Goal: Find contact information: Find contact information

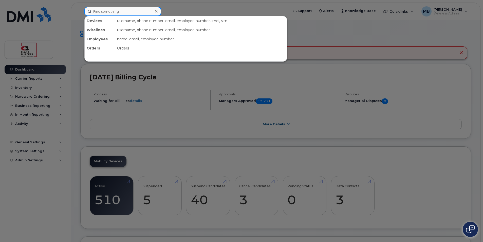
click at [109, 13] on input at bounding box center [122, 11] width 77 height 9
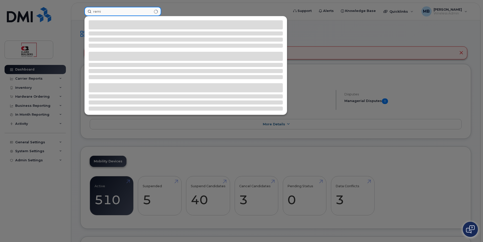
type input "remi"
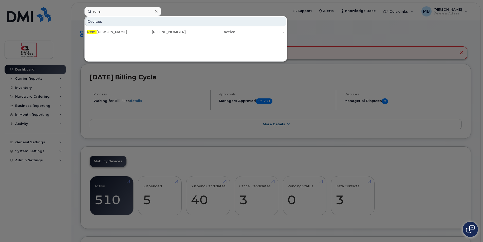
click at [215, 8] on div at bounding box center [241, 121] width 483 height 242
click at [116, 15] on input "remi" at bounding box center [122, 11] width 77 height 9
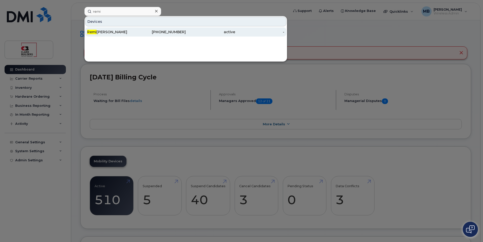
click at [142, 32] on div "780-818-7094" at bounding box center [161, 31] width 49 height 5
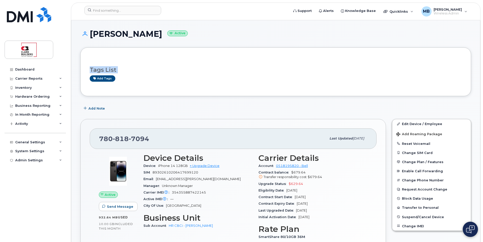
drag, startPoint x: 130, startPoint y: 111, endPoint x: 78, endPoint y: 96, distance: 54.3
drag, startPoint x: 78, startPoint y: 96, endPoint x: 146, endPoint y: 33, distance: 92.8
click at [146, 33] on h1 "[PERSON_NAME] Active" at bounding box center [275, 33] width 391 height 9
click at [262, 36] on h1 "[PERSON_NAME] Active" at bounding box center [275, 33] width 391 height 9
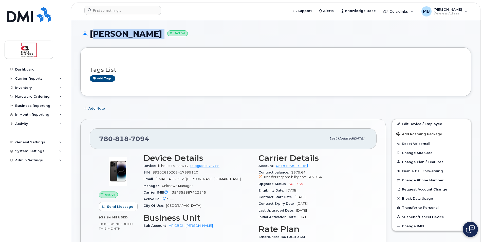
drag, startPoint x: 91, startPoint y: 32, endPoint x: 149, endPoint y: 35, distance: 57.4
click at [149, 35] on h1 "[PERSON_NAME] Active" at bounding box center [275, 33] width 391 height 9
drag, startPoint x: 149, startPoint y: 35, endPoint x: 148, endPoint y: 44, distance: 9.1
click at [148, 44] on div "[PERSON_NAME] Active" at bounding box center [275, 38] width 391 height 18
drag, startPoint x: 91, startPoint y: 32, endPoint x: 147, endPoint y: 37, distance: 55.5
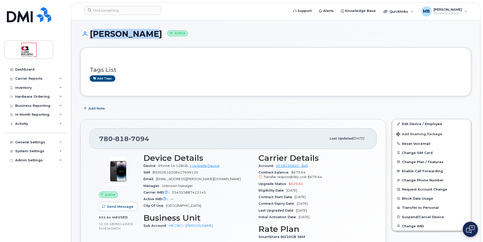
click at [147, 37] on h1 "[PERSON_NAME] Active" at bounding box center [275, 33] width 391 height 9
drag, startPoint x: 147, startPoint y: 37, endPoint x: 190, endPoint y: 41, distance: 44.1
click at [190, 41] on div "[PERSON_NAME] Active" at bounding box center [275, 38] width 391 height 18
drag, startPoint x: 92, startPoint y: 34, endPoint x: 146, endPoint y: 34, distance: 54.3
click at [146, 34] on h1 "[PERSON_NAME] Active" at bounding box center [275, 33] width 391 height 9
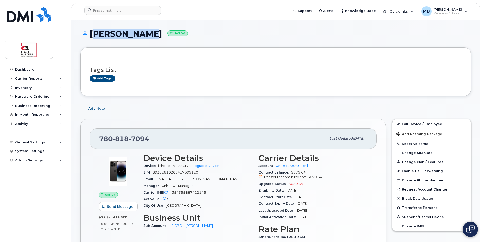
drag, startPoint x: 146, startPoint y: 34, endPoint x: 116, endPoint y: 34, distance: 30.4
copy h1 "[PERSON_NAME]"
click at [145, 40] on div "[PERSON_NAME] Active" at bounding box center [275, 38] width 391 height 18
drag, startPoint x: 91, startPoint y: 31, endPoint x: 145, endPoint y: 33, distance: 53.5
click at [145, 33] on h1 "[PERSON_NAME] Active" at bounding box center [275, 33] width 391 height 9
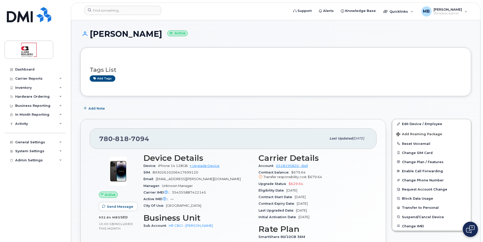
click at [241, 44] on div "[PERSON_NAME] Active" at bounding box center [275, 38] width 391 height 18
drag, startPoint x: 91, startPoint y: 33, endPoint x: 147, endPoint y: 34, distance: 56.0
click at [147, 34] on h1 "[PERSON_NAME] Active" at bounding box center [275, 33] width 391 height 9
click at [233, 46] on div "[PERSON_NAME] Active" at bounding box center [275, 38] width 391 height 18
drag, startPoint x: 90, startPoint y: 33, endPoint x: 148, endPoint y: 37, distance: 58.4
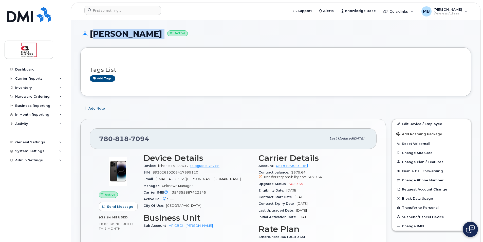
click at [148, 37] on h1 "[PERSON_NAME] Active" at bounding box center [275, 33] width 391 height 9
click at [234, 39] on div "[PERSON_NAME] Active" at bounding box center [275, 38] width 391 height 18
drag, startPoint x: 91, startPoint y: 33, endPoint x: 145, endPoint y: 33, distance: 53.8
click at [145, 33] on h1 "[PERSON_NAME] Active" at bounding box center [275, 33] width 391 height 9
drag, startPoint x: 145, startPoint y: 33, endPoint x: 190, endPoint y: 42, distance: 46.2
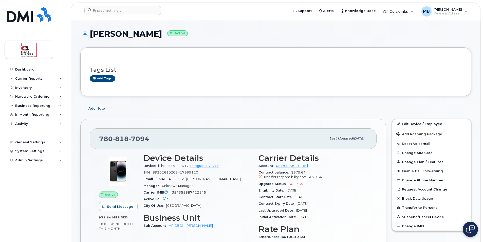
click at [190, 42] on div "[PERSON_NAME] Active" at bounding box center [275, 38] width 391 height 18
drag, startPoint x: 90, startPoint y: 32, endPoint x: 147, endPoint y: 33, distance: 57.1
click at [147, 33] on h1 "[PERSON_NAME] Active" at bounding box center [275, 33] width 391 height 9
drag, startPoint x: 147, startPoint y: 33, endPoint x: 190, endPoint y: 46, distance: 45.1
click at [190, 46] on div "[PERSON_NAME] Active" at bounding box center [275, 38] width 391 height 18
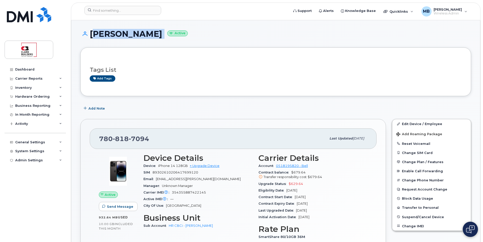
drag, startPoint x: 95, startPoint y: 33, endPoint x: 152, endPoint y: 39, distance: 56.6
click at [152, 39] on div "[PERSON_NAME] Active" at bounding box center [275, 38] width 391 height 18
drag, startPoint x: 152, startPoint y: 39, endPoint x: 211, endPoint y: 40, distance: 59.9
click at [211, 40] on div "[PERSON_NAME] Active" at bounding box center [275, 38] width 391 height 18
drag, startPoint x: 93, startPoint y: 33, endPoint x: 147, endPoint y: 34, distance: 54.3
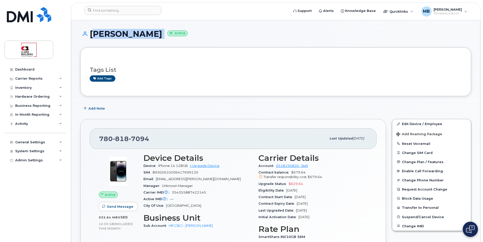
click at [147, 34] on h1 "[PERSON_NAME] Active" at bounding box center [275, 33] width 391 height 9
drag, startPoint x: 147, startPoint y: 34, endPoint x: 129, endPoint y: 35, distance: 17.8
copy h1 "[PERSON_NAME]"
